Goal: Information Seeking & Learning: Find specific fact

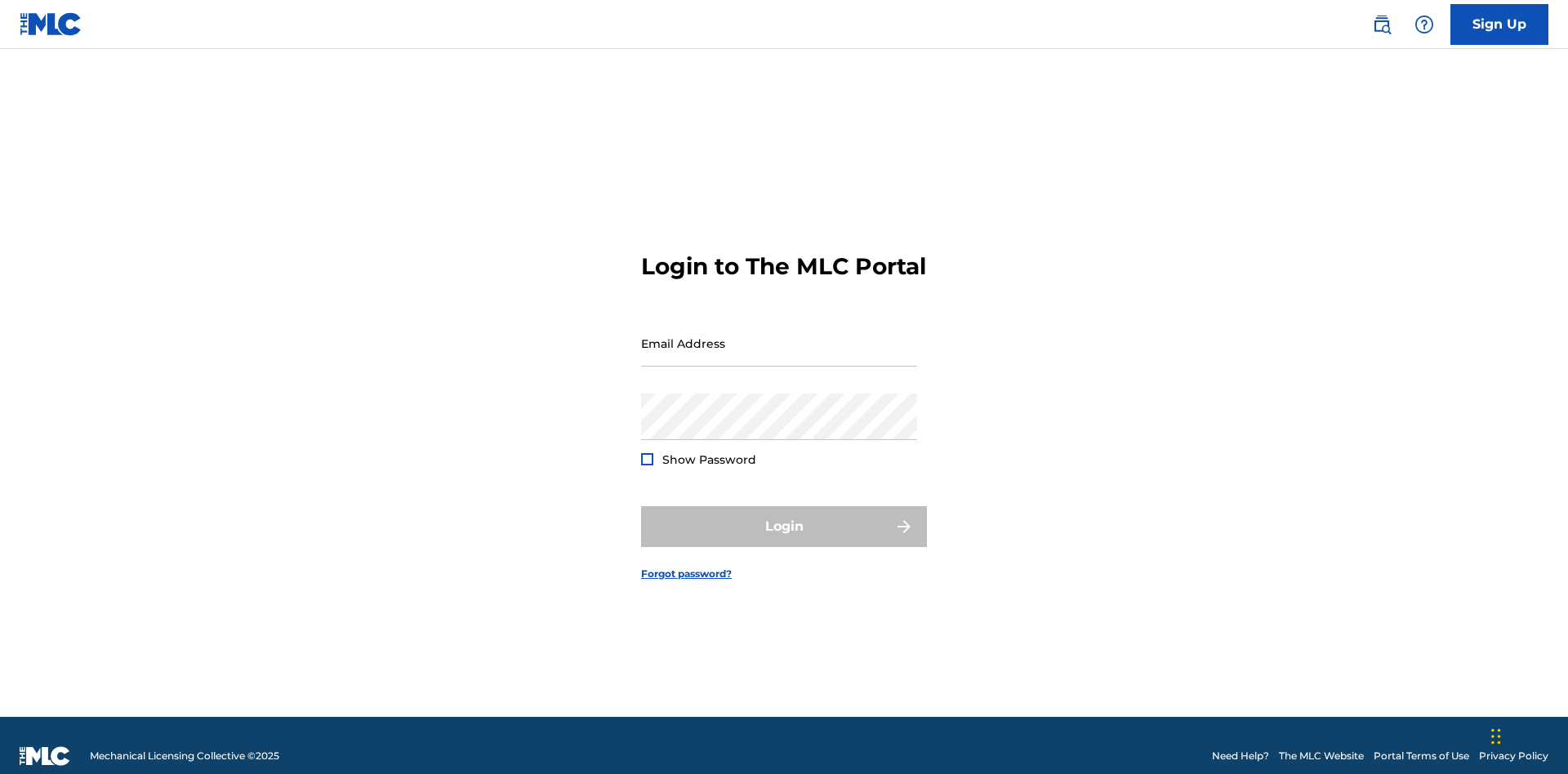
scroll to position [22, 0]
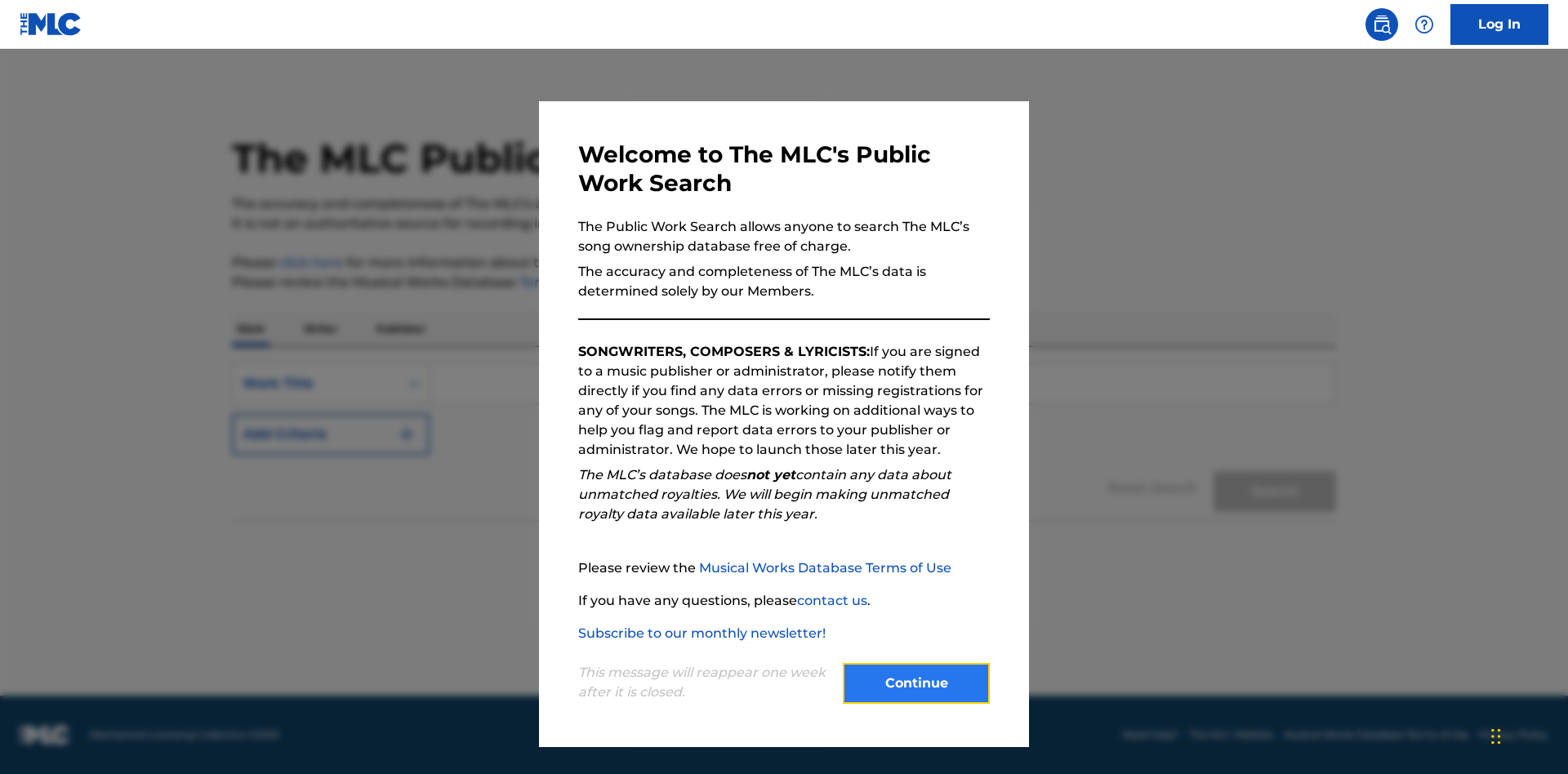
click at [917, 683] on button "Continue" at bounding box center [917, 683] width 147 height 41
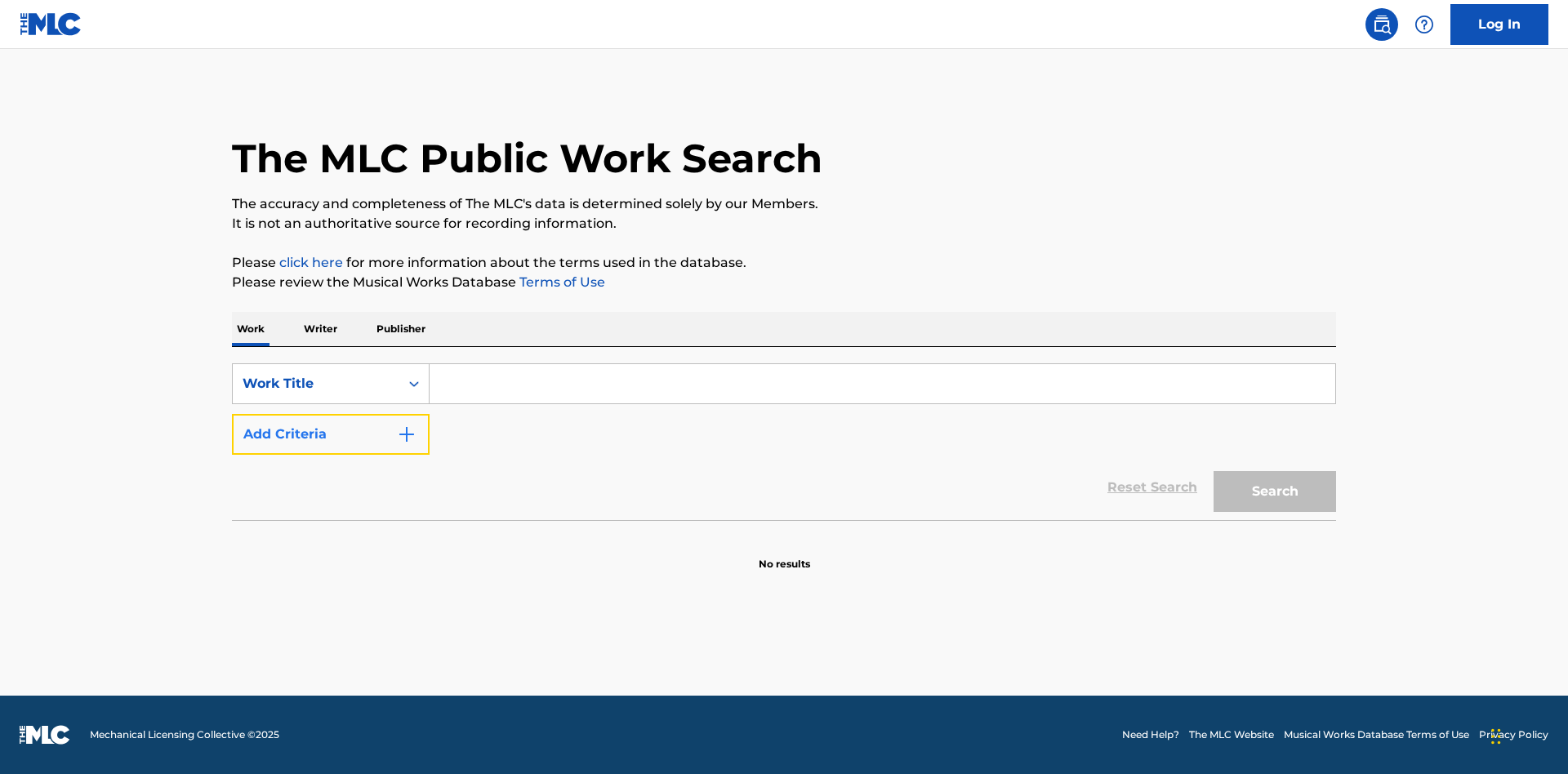
click at [331, 435] on button "Add Criteria" at bounding box center [330, 434] width 198 height 41
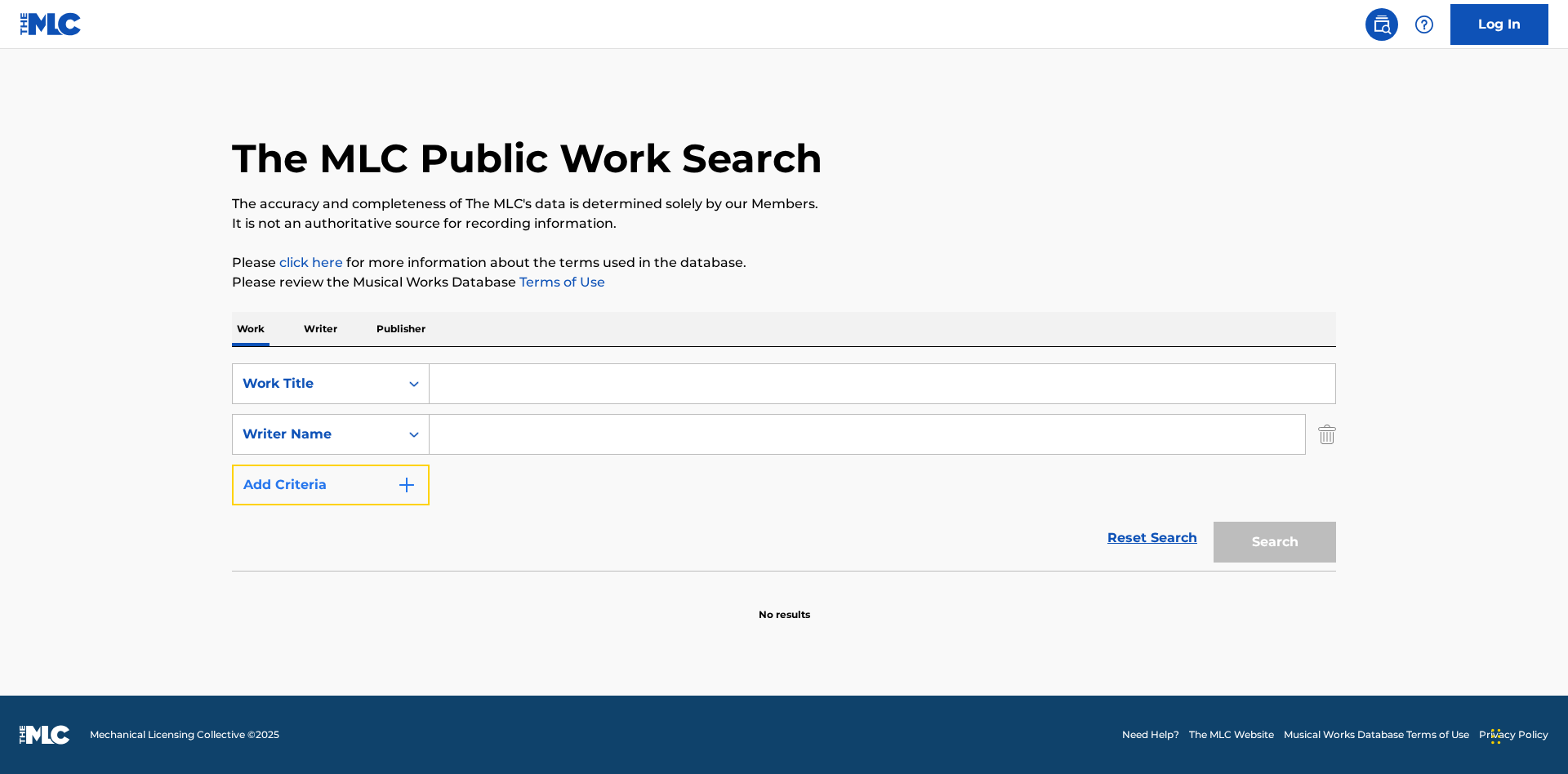
click at [331, 485] on button "Add Criteria" at bounding box center [330, 485] width 198 height 41
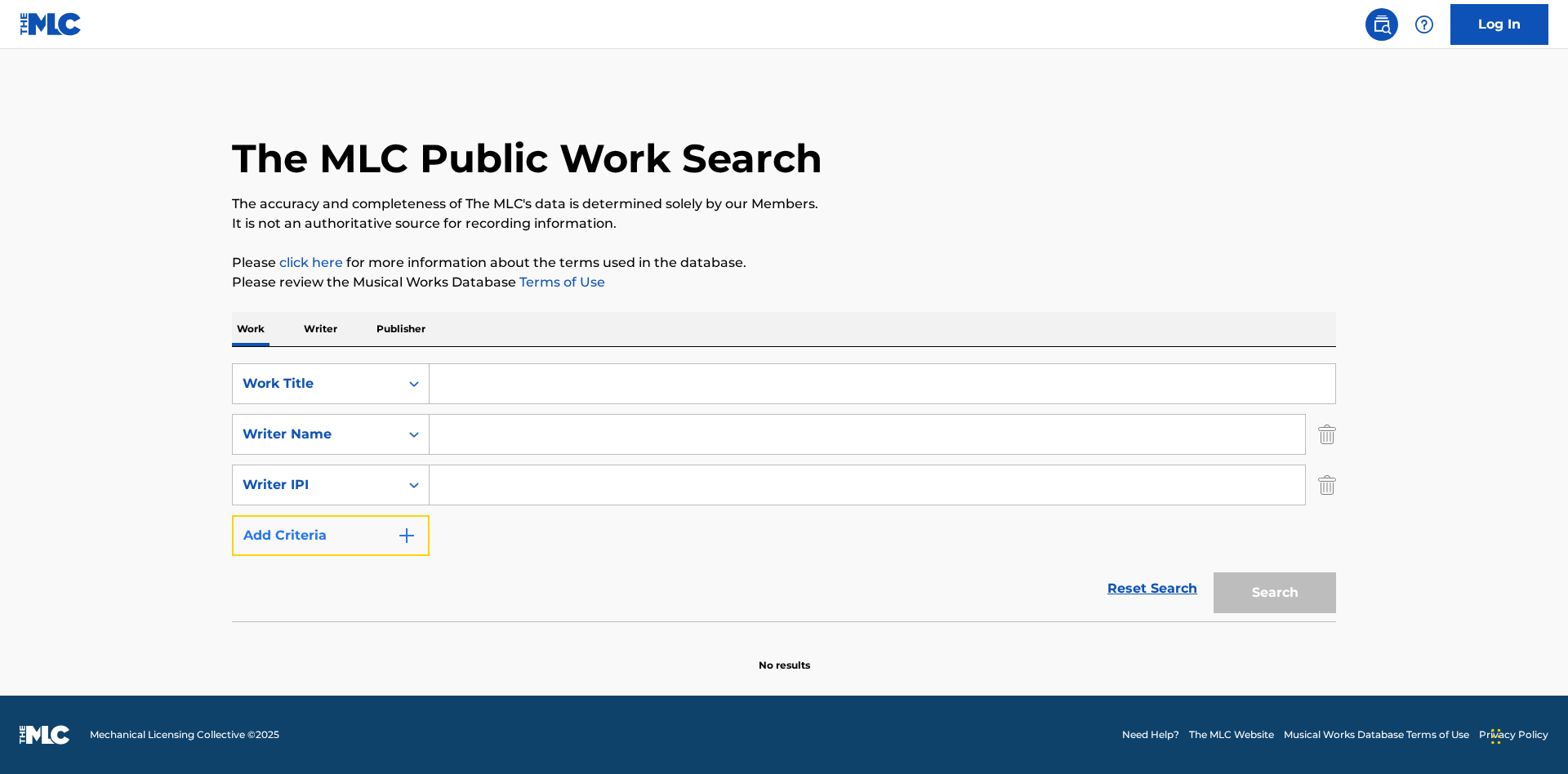
click at [331, 536] on button "Add Criteria" at bounding box center [330, 536] width 198 height 41
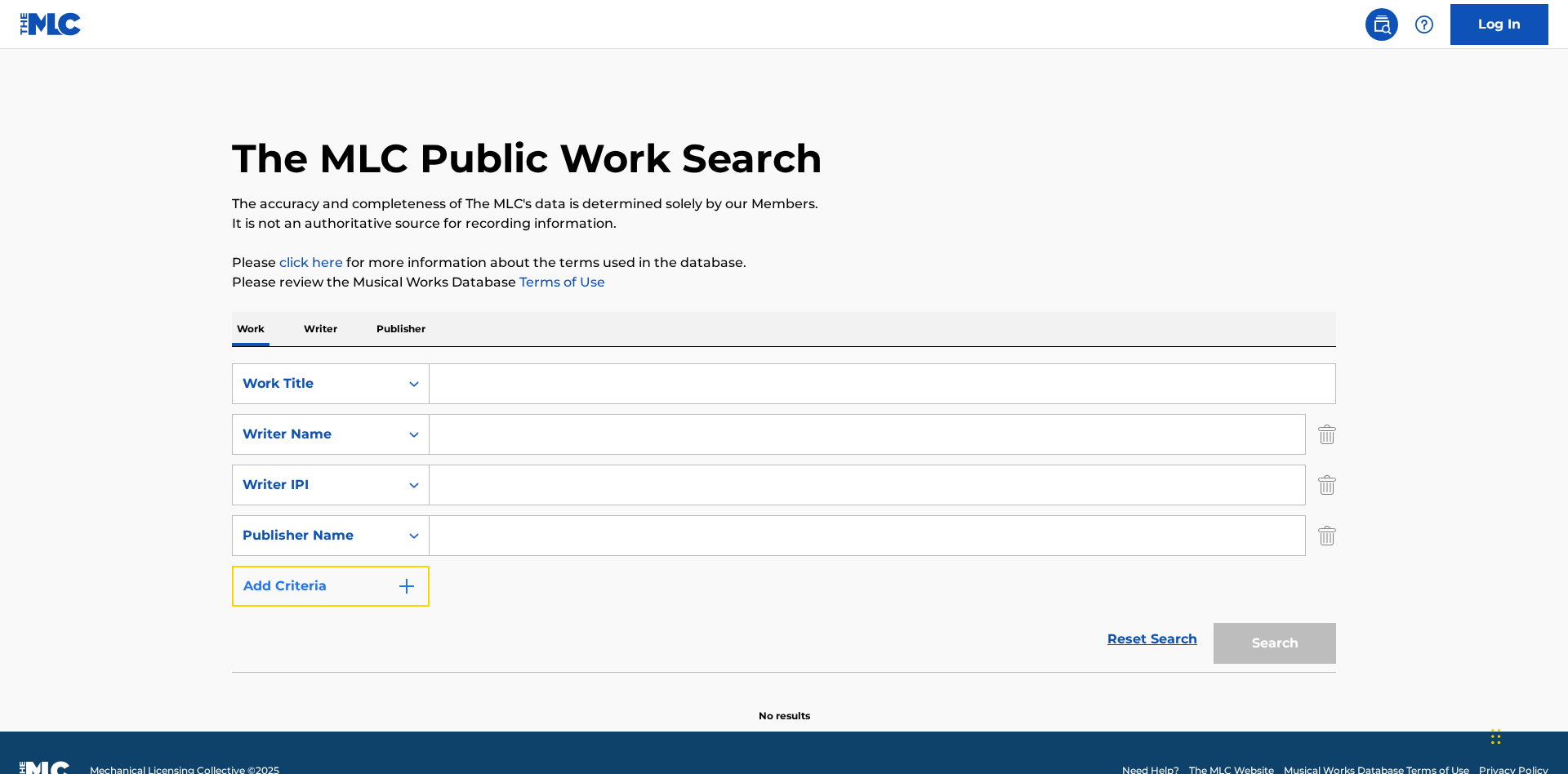
scroll to position [36, 0]
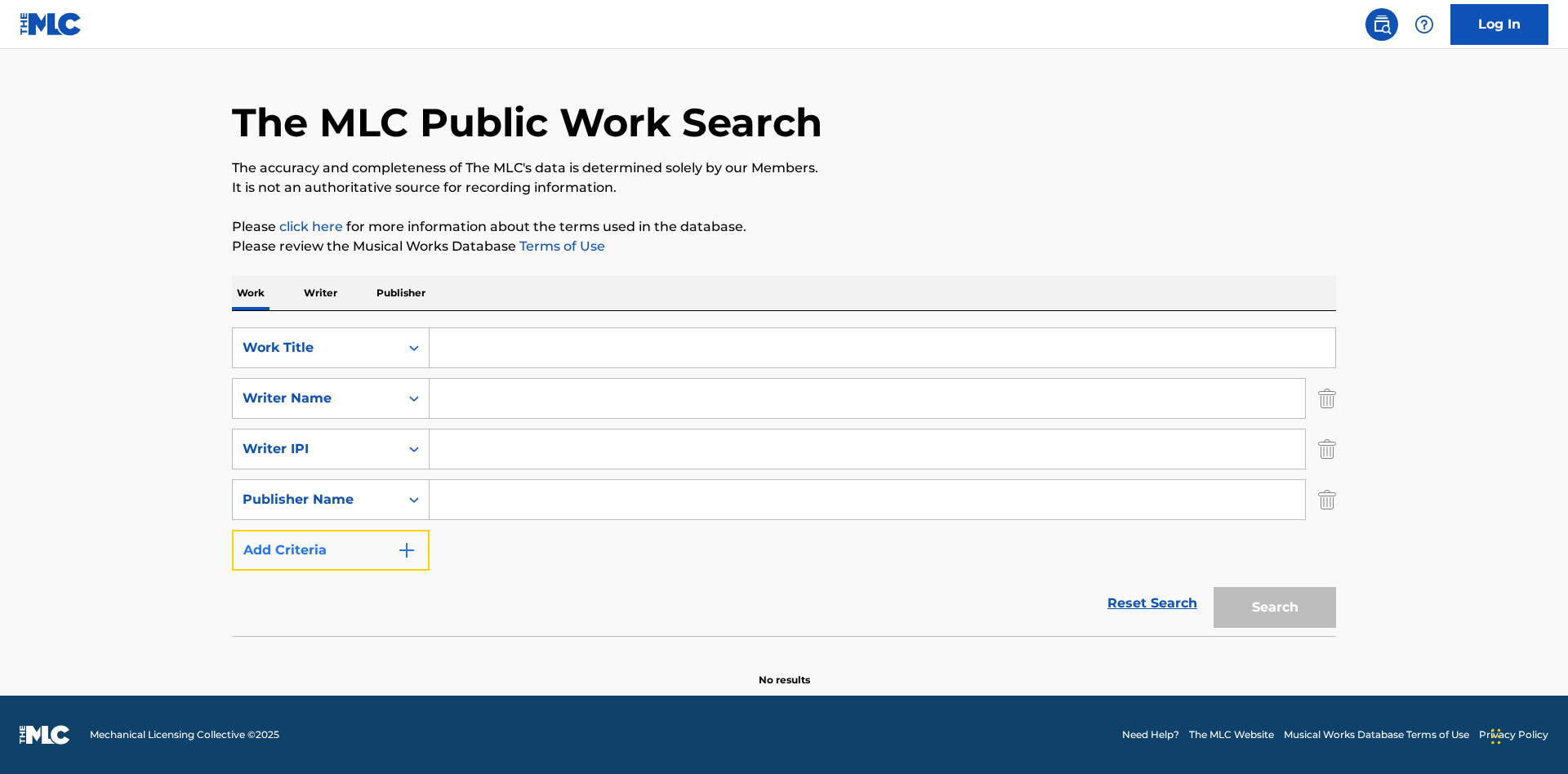
click at [331, 550] on button "Add Criteria" at bounding box center [330, 550] width 198 height 41
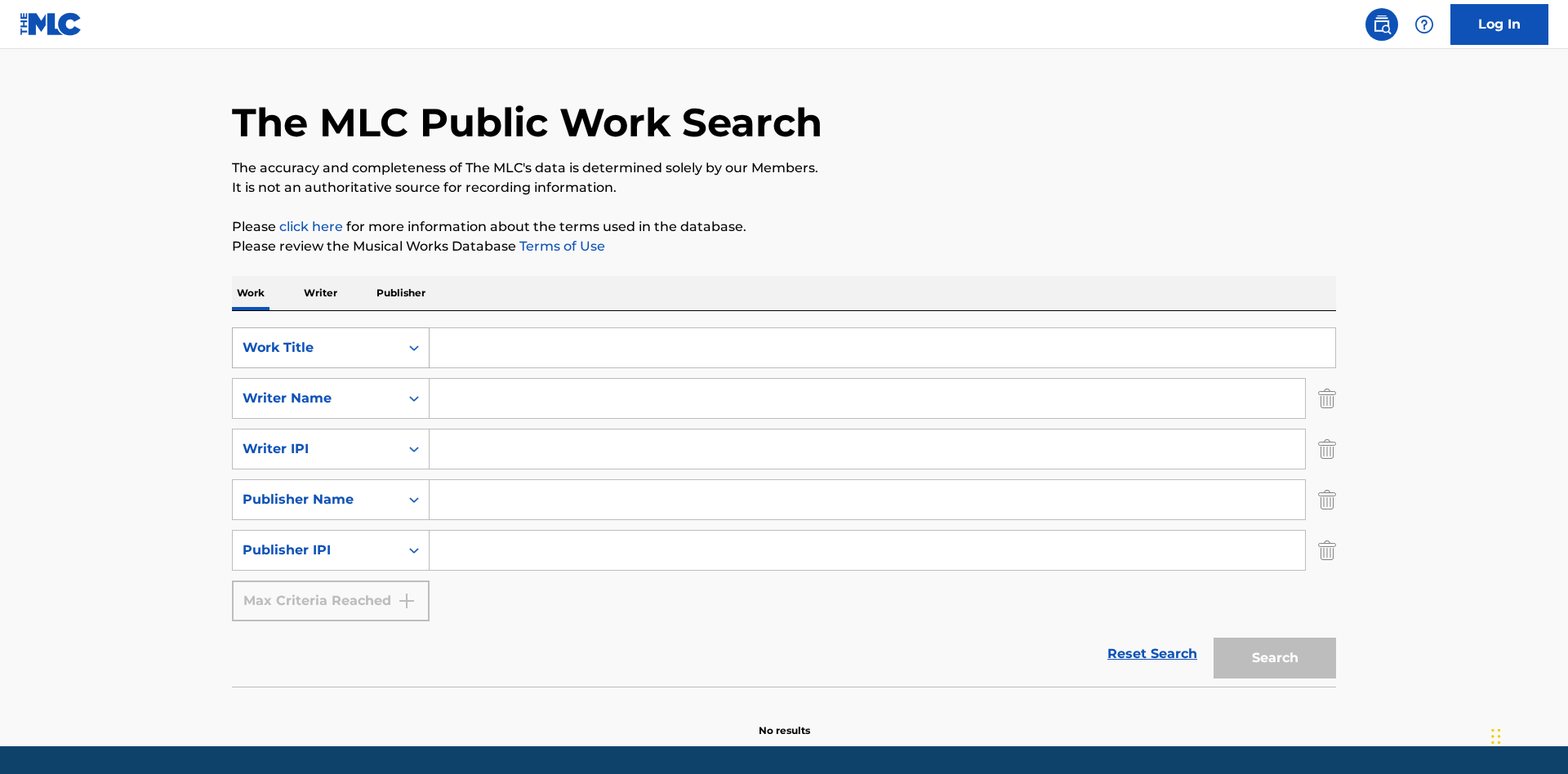
click at [316, 338] on div "Work Title" at bounding box center [316, 347] width 147 height 20
click at [331, 368] on div "ISWC" at bounding box center [330, 388] width 196 height 41
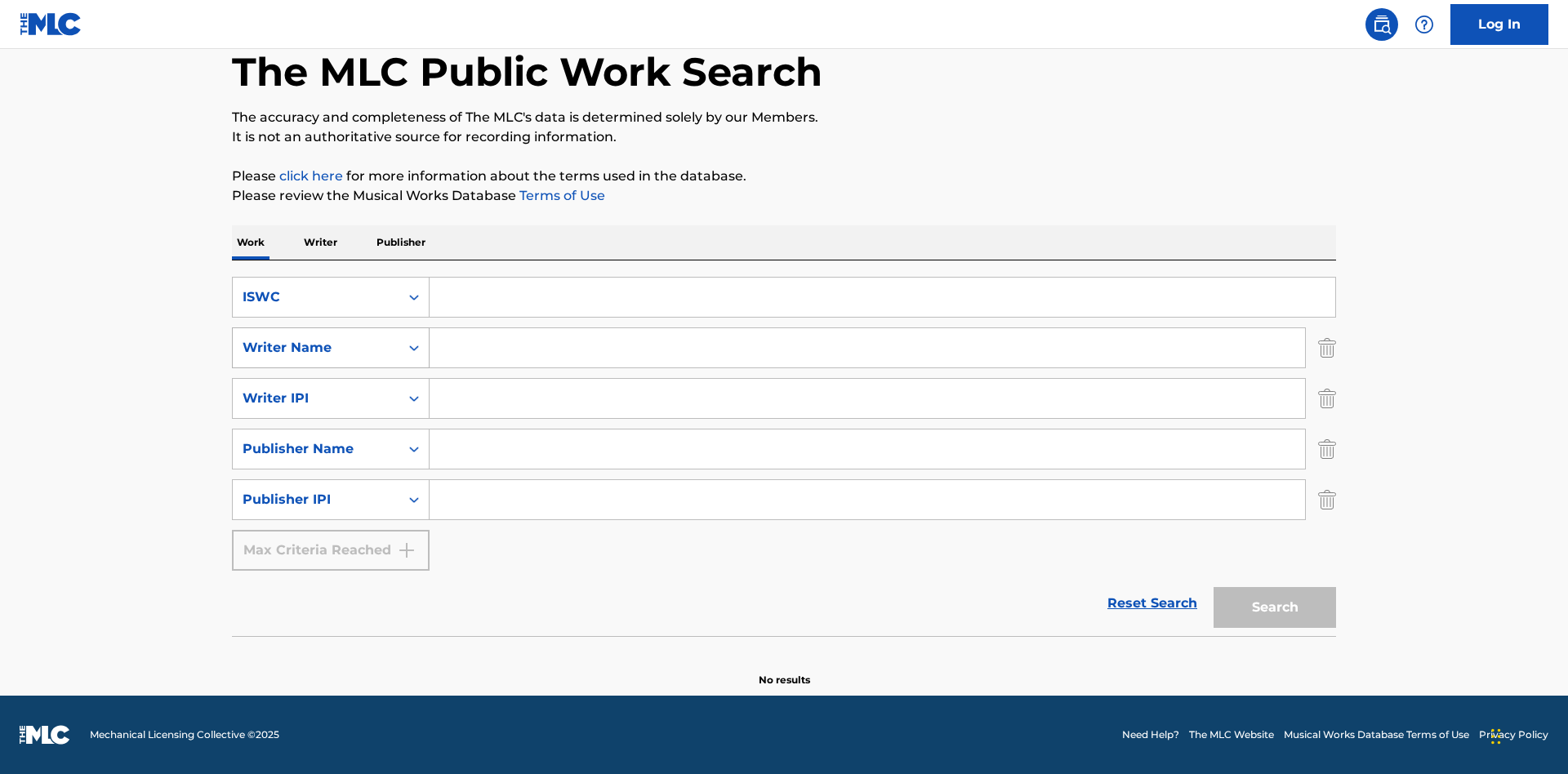
click at [316, 348] on div "Writer Name" at bounding box center [316, 347] width 147 height 20
click at [331, 389] on div "MLC Publisher Number" at bounding box center [330, 388] width 196 height 41
click at [316, 398] on div "Writer IPI" at bounding box center [316, 398] width 147 height 20
click at [331, 440] on div "Writer Name" at bounding box center [330, 439] width 196 height 41
click at [316, 449] on div "Publisher Name" at bounding box center [316, 449] width 147 height 20
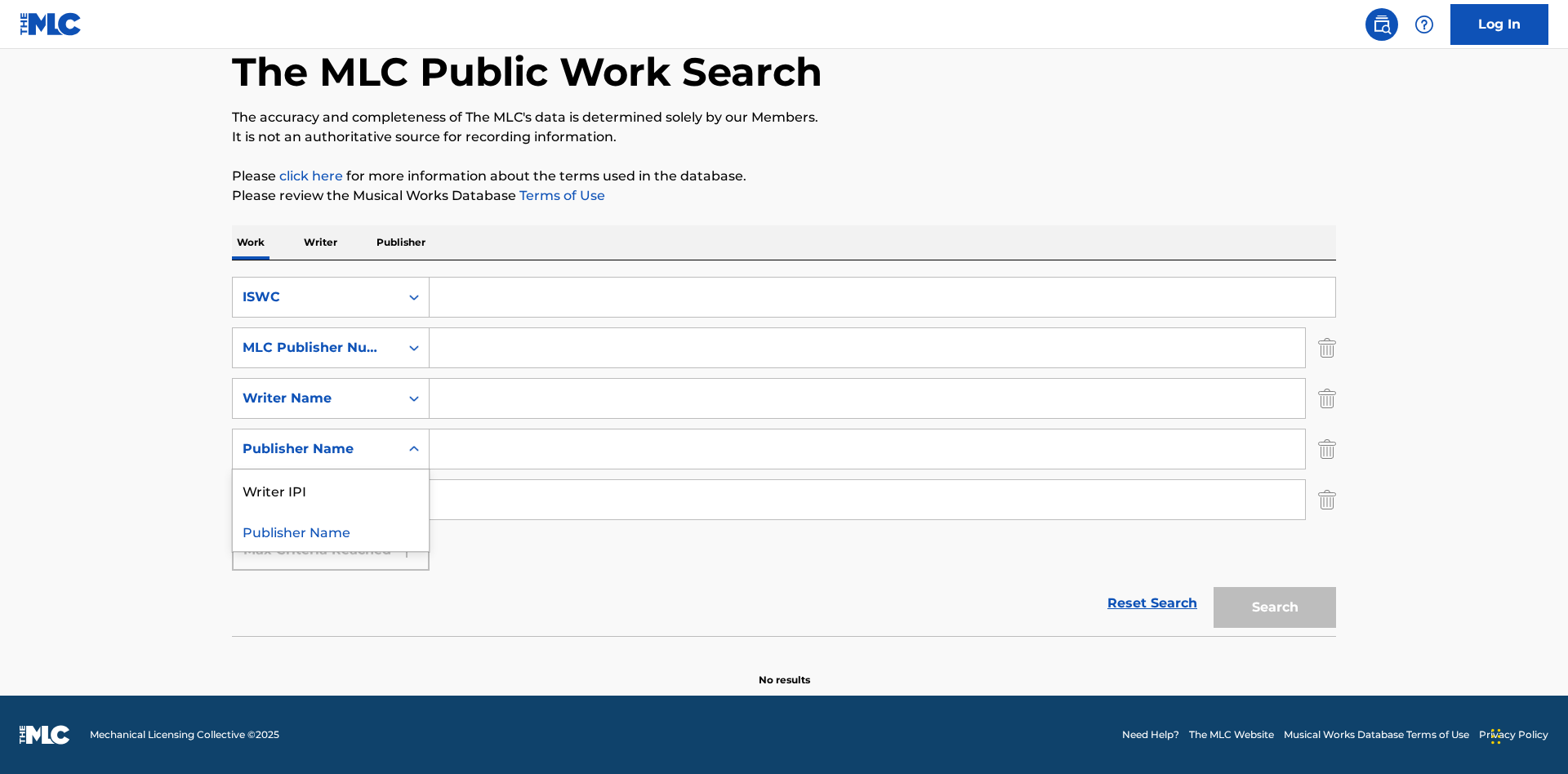
click at [331, 490] on div "Writer IPI" at bounding box center [330, 490] width 196 height 41
click at [316, 500] on div "Publisher IPI" at bounding box center [316, 499] width 147 height 20
click at [331, 541] on div "Publisher Name" at bounding box center [330, 540] width 196 height 41
click at [882, 297] on input "Search Form" at bounding box center [882, 296] width 905 height 39
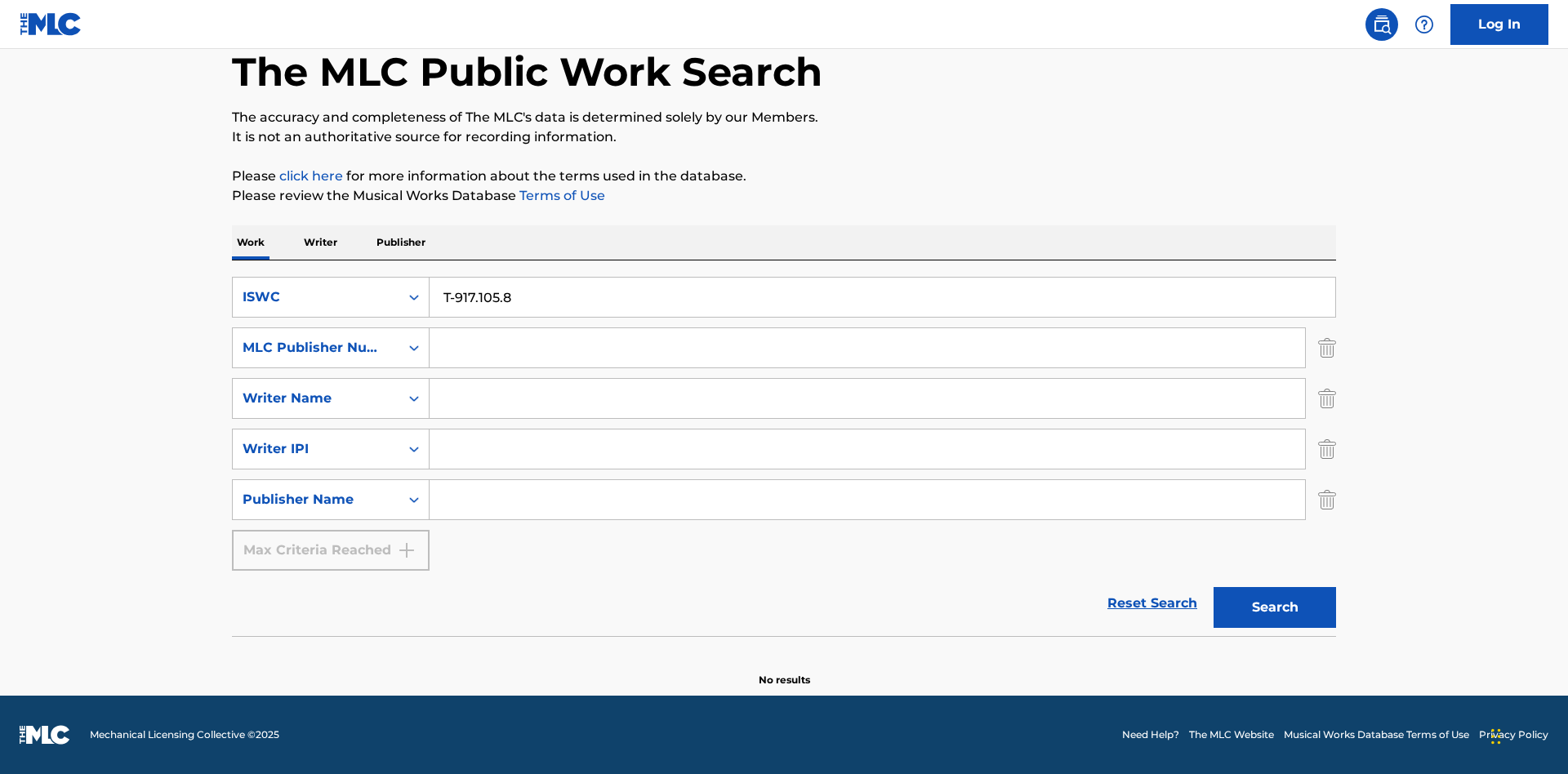
type input "T-917.105.8"
click at [867, 348] on input "Search Form" at bounding box center [867, 347] width 875 height 39
type input "P06967"
click at [867, 398] on input "Search Form" at bounding box center [867, 398] width 875 height 39
type input "DRAACO DALLAS AVENTURA"
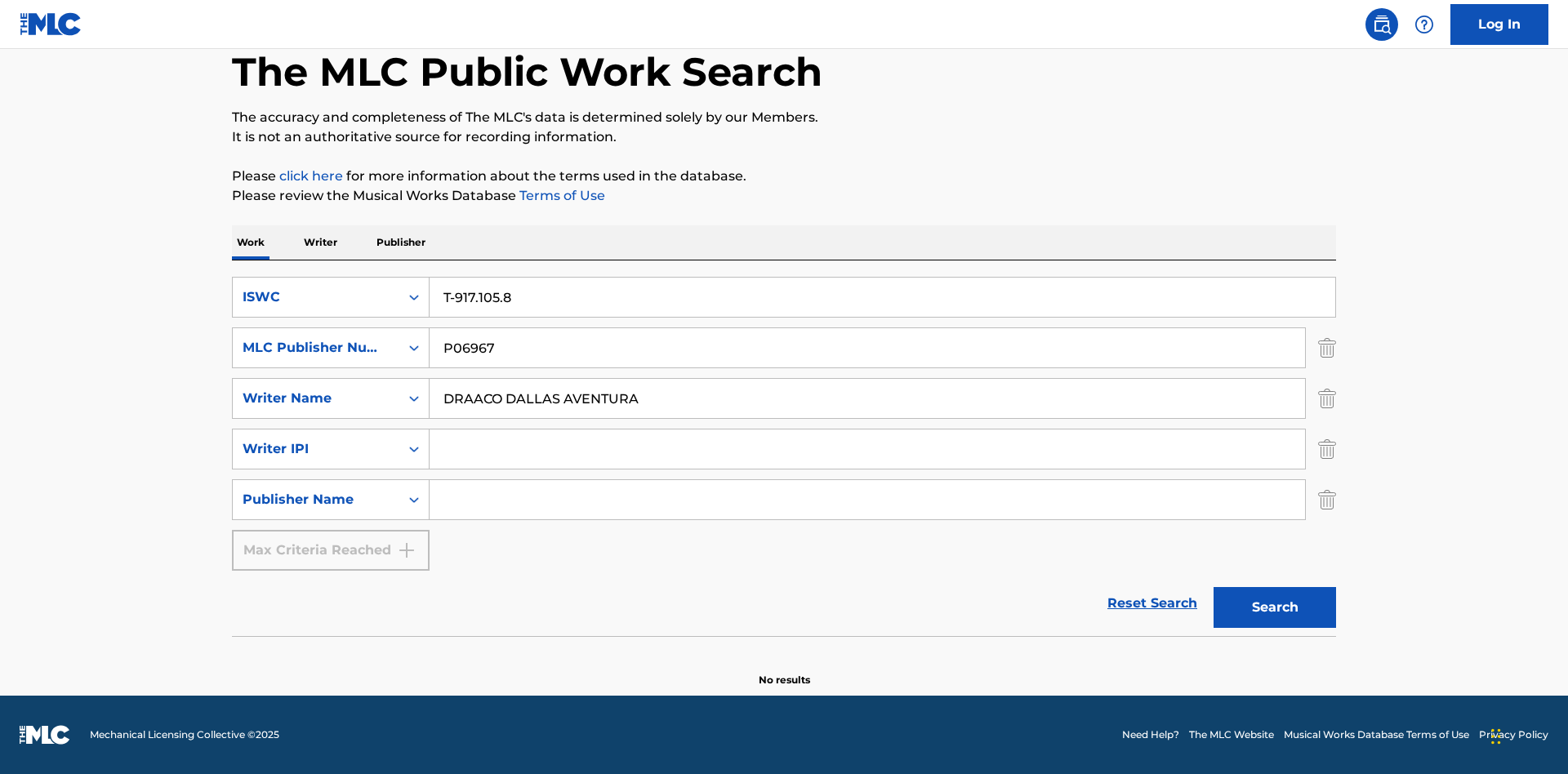
click at [867, 449] on input "Search Form" at bounding box center [867, 448] width 875 height 39
type input "00766422818"
click at [867, 500] on input "Search Form" at bounding box center [867, 499] width 875 height 39
type input "DRAACO AVENTURA PUB DESIGNEE"
click at [1275, 607] on button "Search" at bounding box center [1275, 607] width 123 height 41
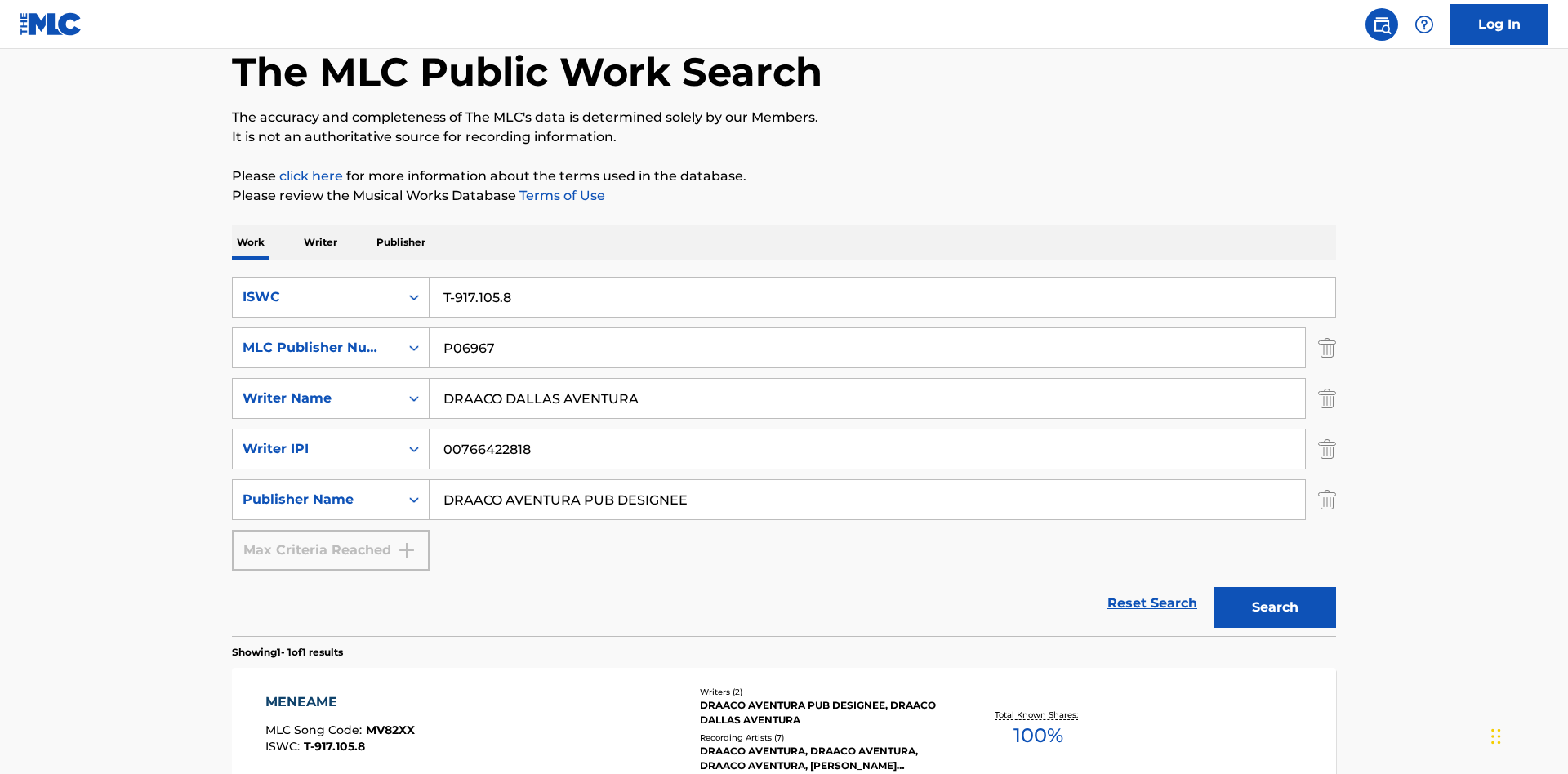
click at [339, 693] on div "MENEAME" at bounding box center [340, 702] width 149 height 20
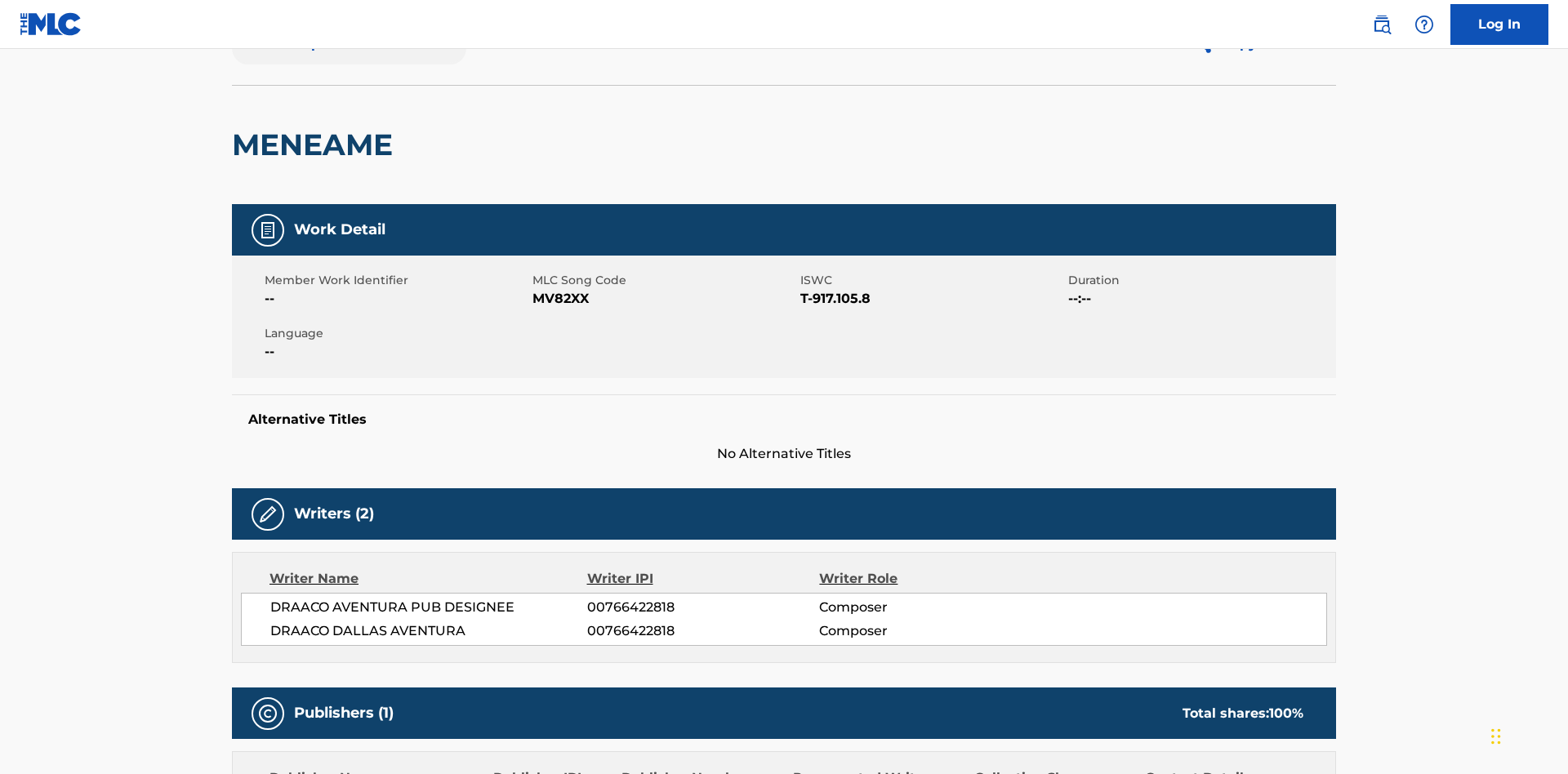
click at [347, 65] on button "< Back to public search results" at bounding box center [348, 43] width 234 height 41
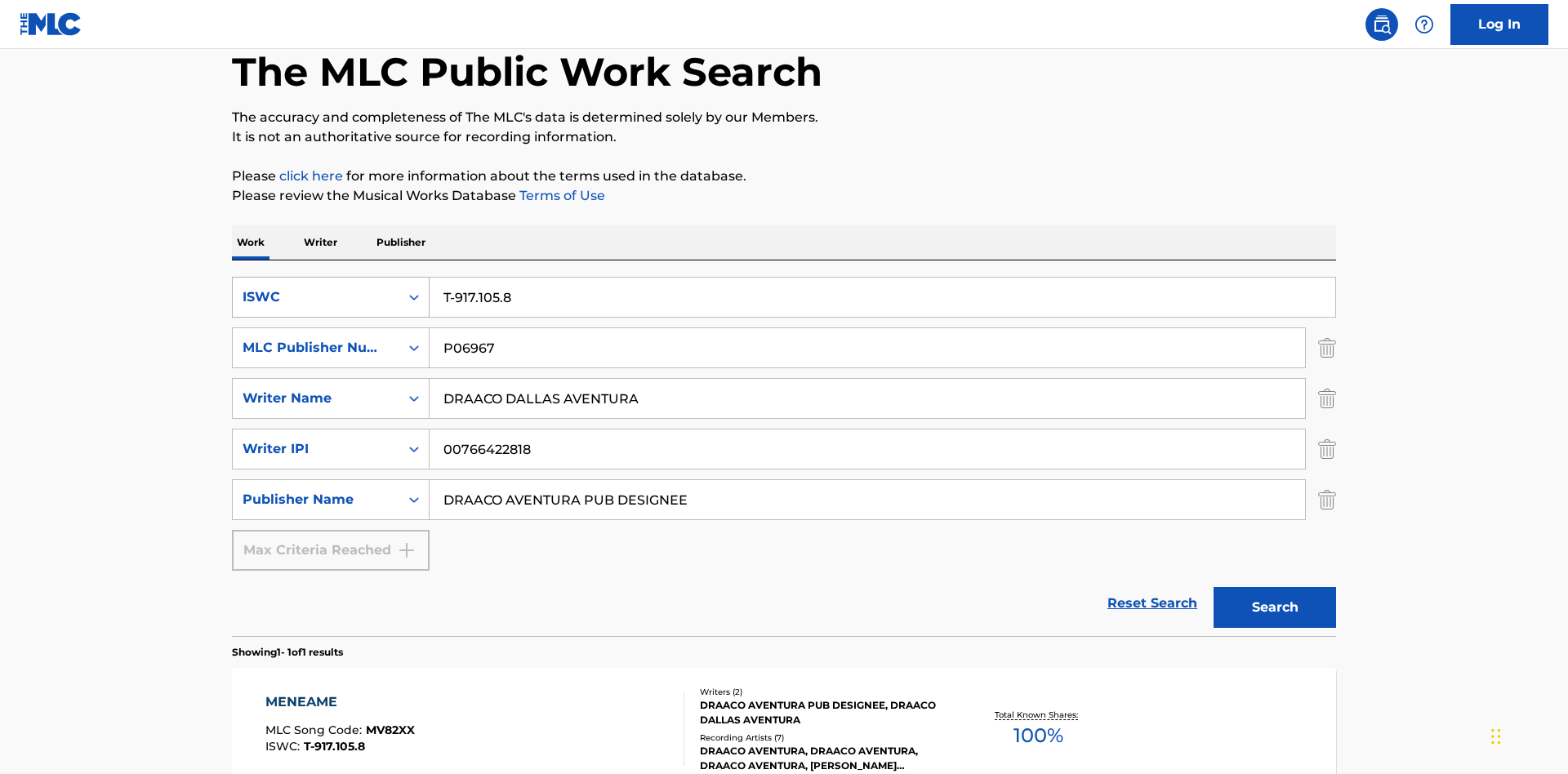
click at [316, 288] on div "ISWC" at bounding box center [316, 297] width 147 height 20
click at [331, 358] on div "MLC Song Code" at bounding box center [330, 378] width 196 height 41
click at [316, 338] on div "MLC Publisher Number" at bounding box center [316, 347] width 147 height 20
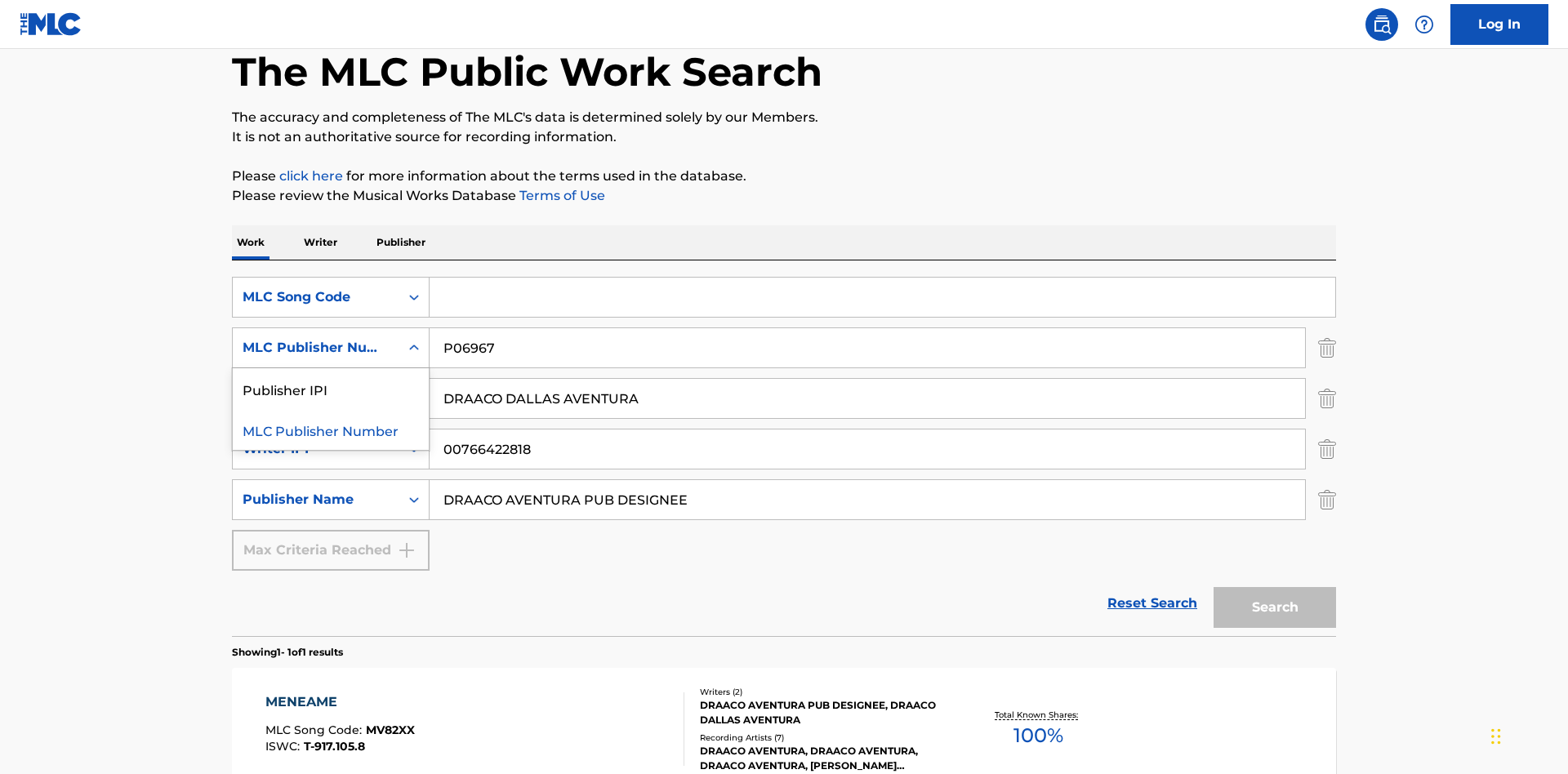
click at [331, 368] on div "Publisher IPI" at bounding box center [330, 388] width 196 height 41
click at [882, 277] on input "Search Form" at bounding box center [882, 296] width 905 height 39
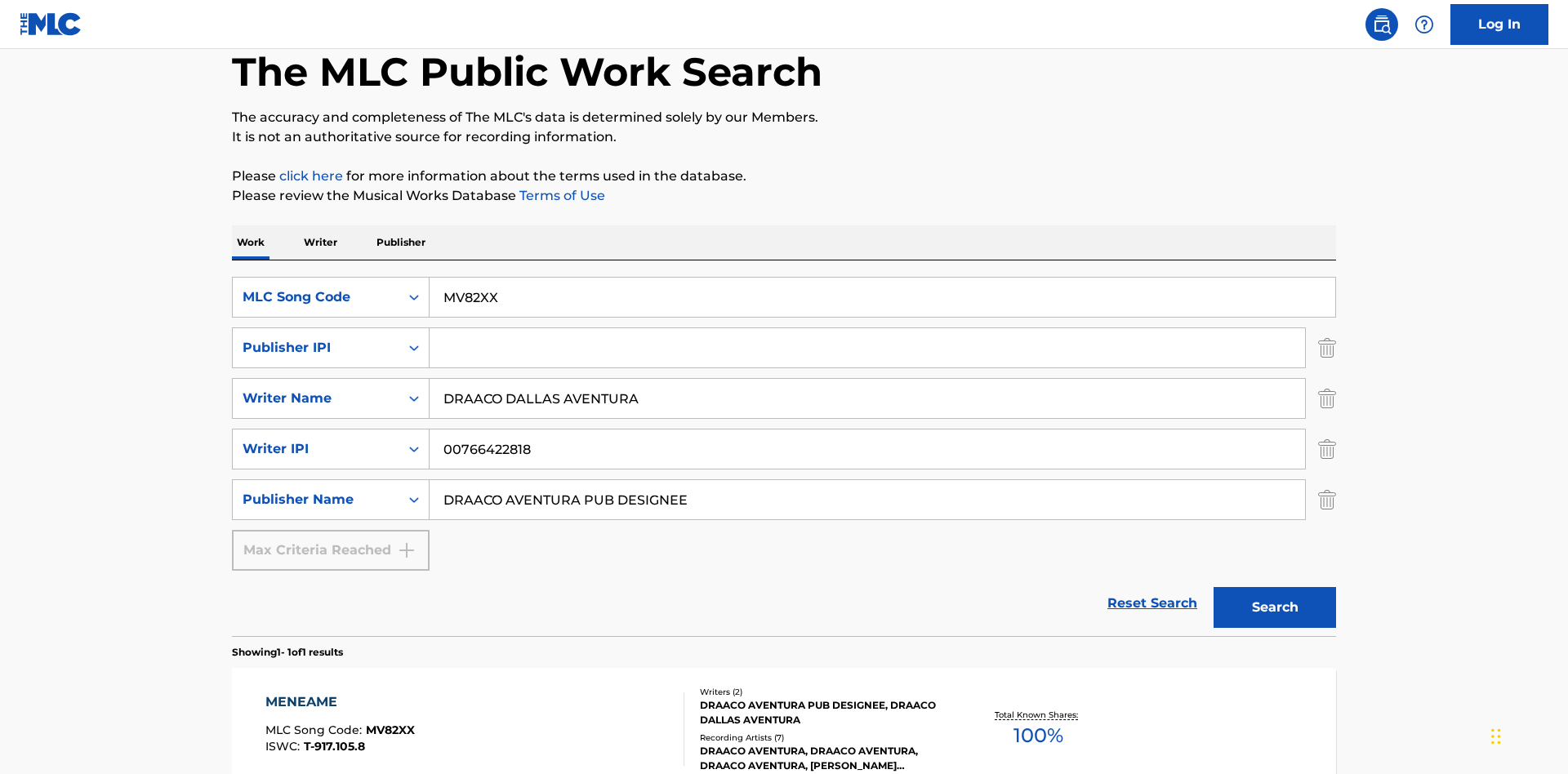
type input "MV82XX"
click at [867, 328] on input "Search Form" at bounding box center [867, 347] width 875 height 39
type input "00766422818"
click at [1275, 587] on button "Search" at bounding box center [1275, 607] width 123 height 41
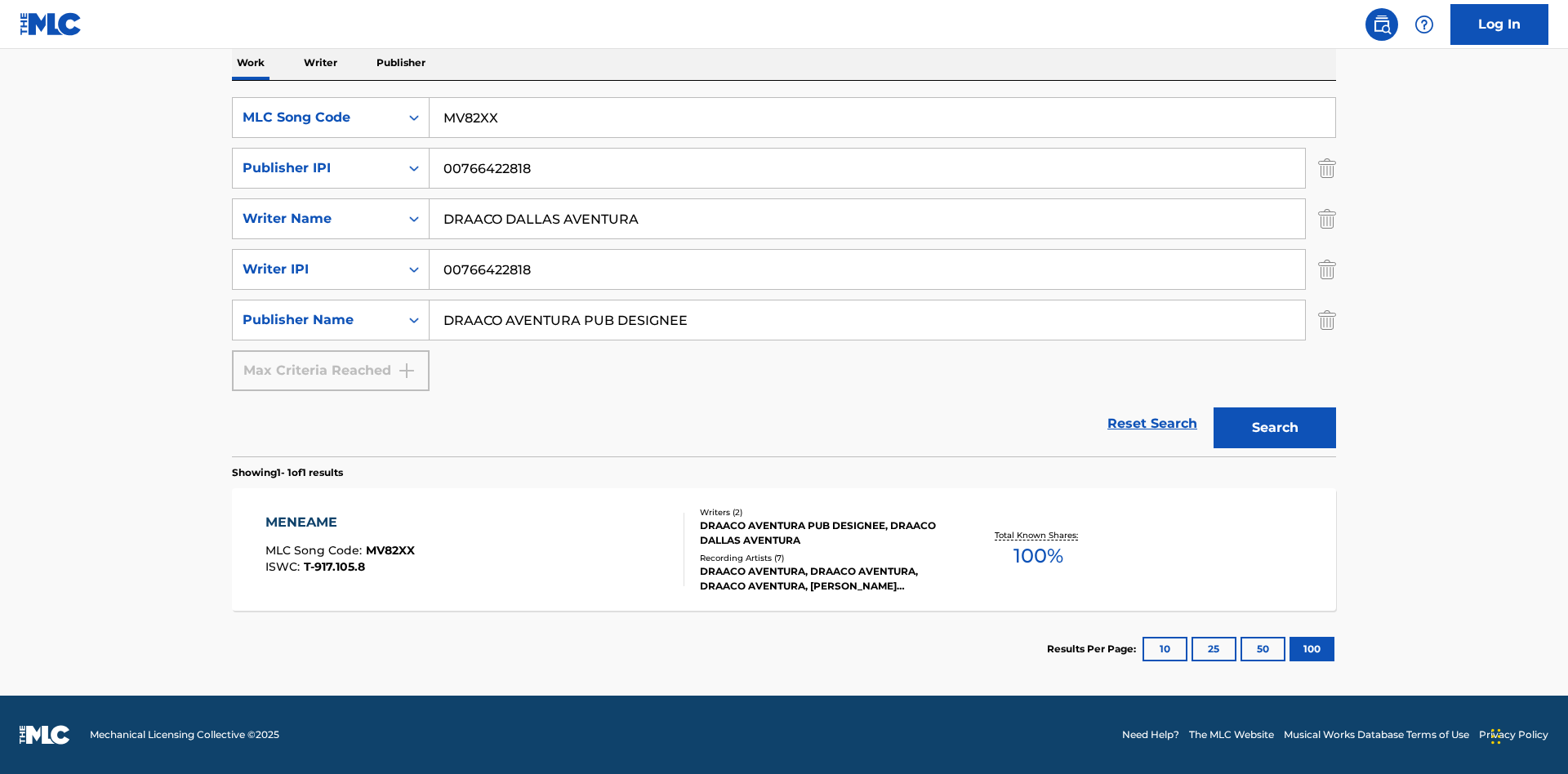
click at [339, 523] on div "MENEAME" at bounding box center [340, 523] width 149 height 20
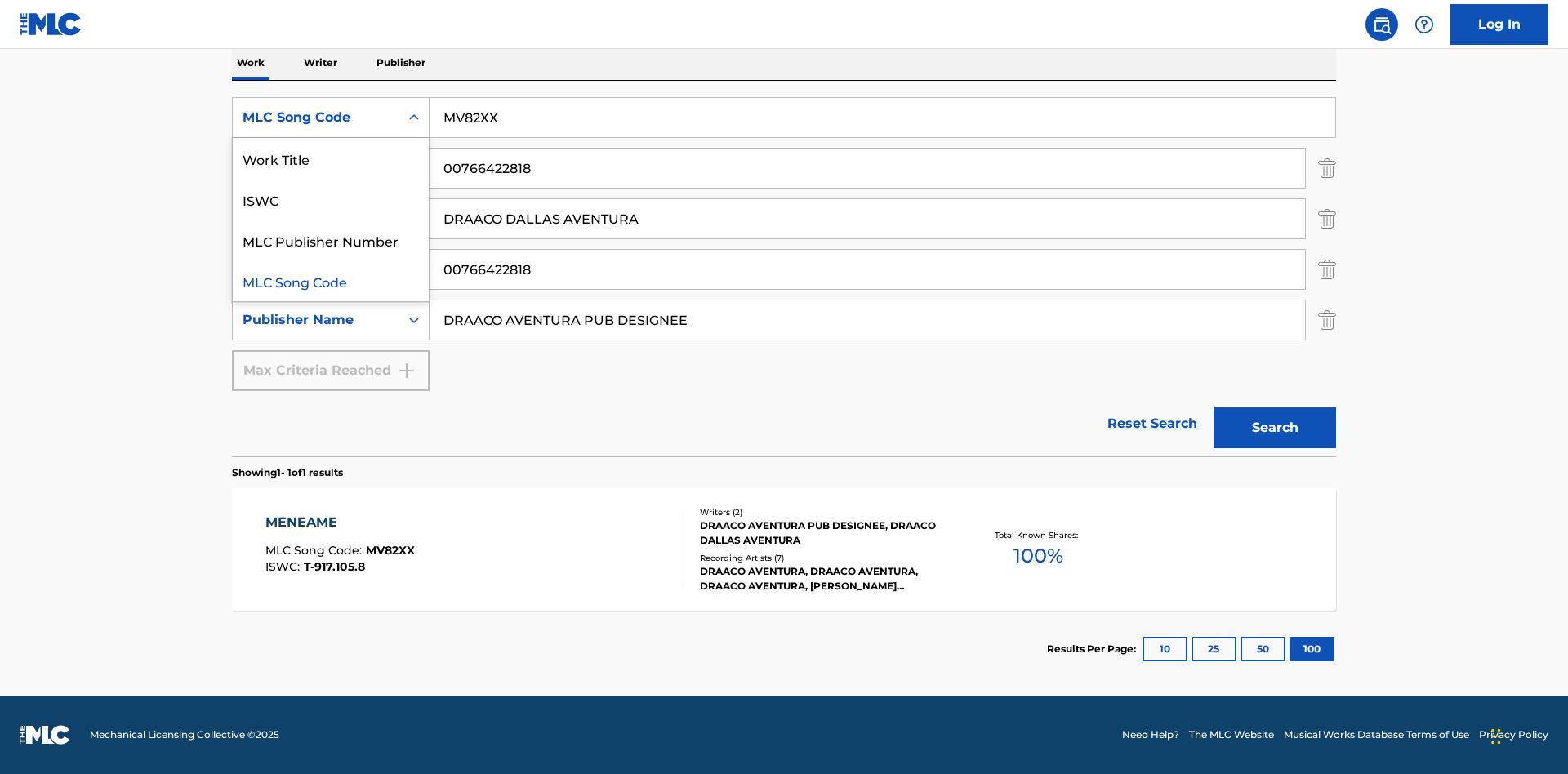
click at [331, 158] on div "Work Title" at bounding box center [330, 158] width 196 height 41
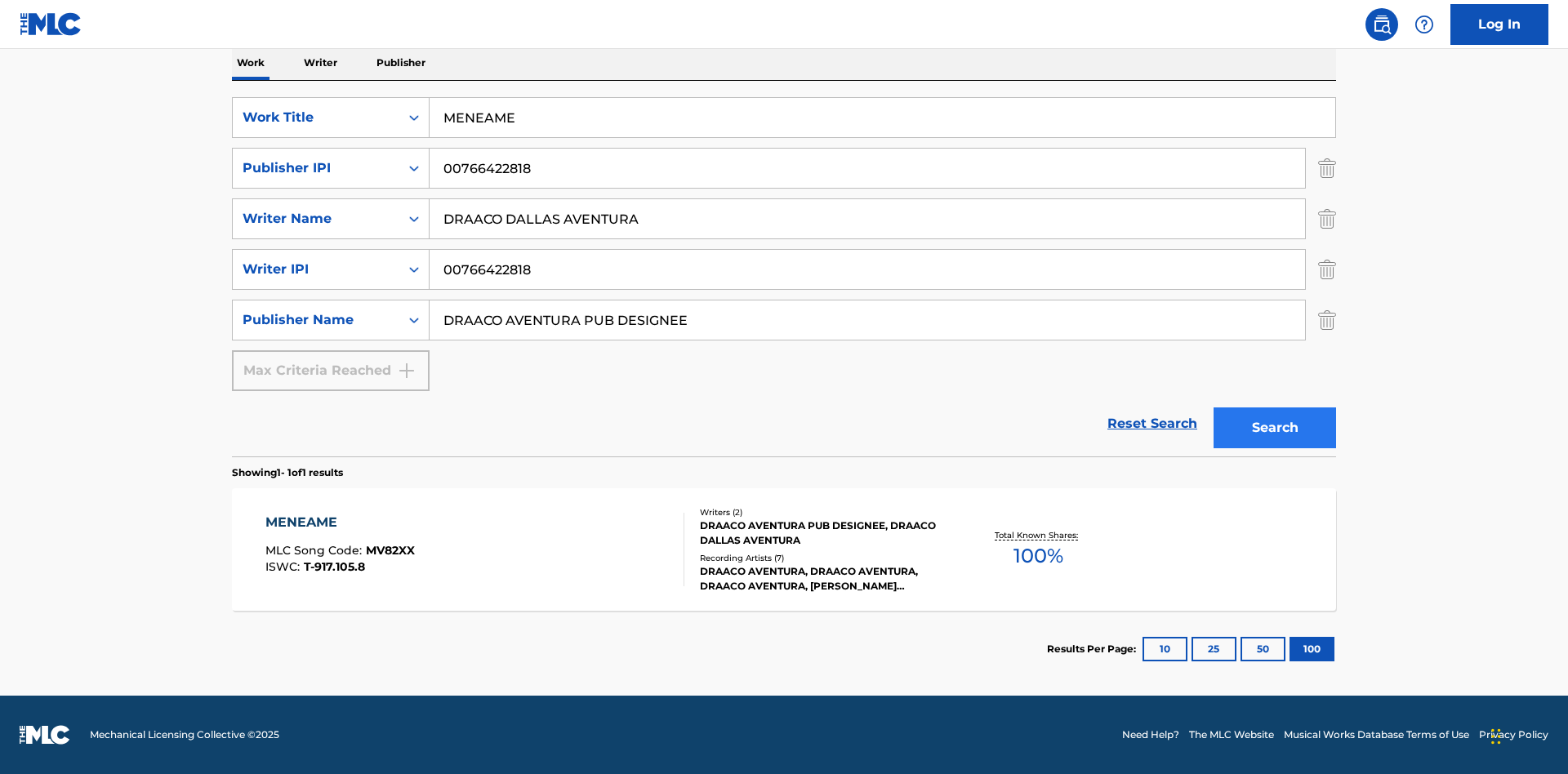
type input "MENEAME"
click at [1275, 428] on button "Search" at bounding box center [1275, 428] width 123 height 41
